Goal: Use online tool/utility: Utilize a website feature to perform a specific function

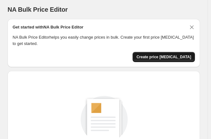
click at [180, 53] on button "Create price change job" at bounding box center [164, 57] width 62 height 10
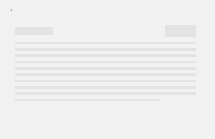
select select "percentage"
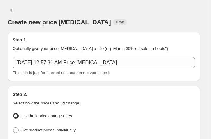
click at [170, 5] on div "Create new price change job Draft" at bounding box center [104, 15] width 193 height 21
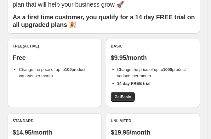
scroll to position [32, 0]
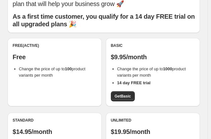
click at [68, 68] on b "100" at bounding box center [68, 68] width 7 height 5
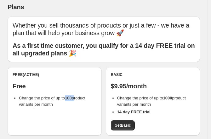
scroll to position [0, 0]
